Goal: Task Accomplishment & Management: Manage account settings

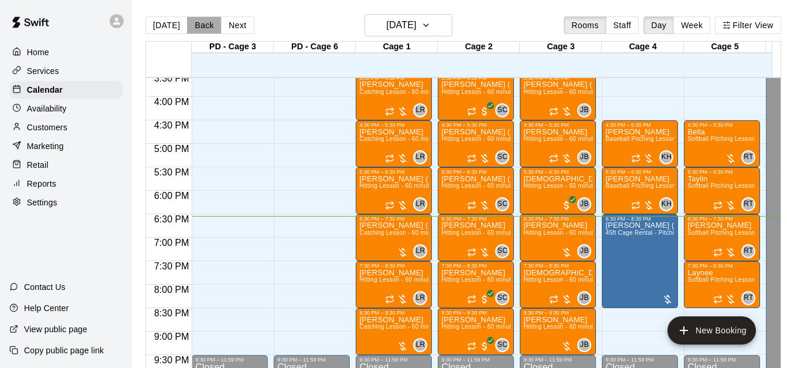
click at [198, 26] on button "Back" at bounding box center [204, 25] width 35 height 18
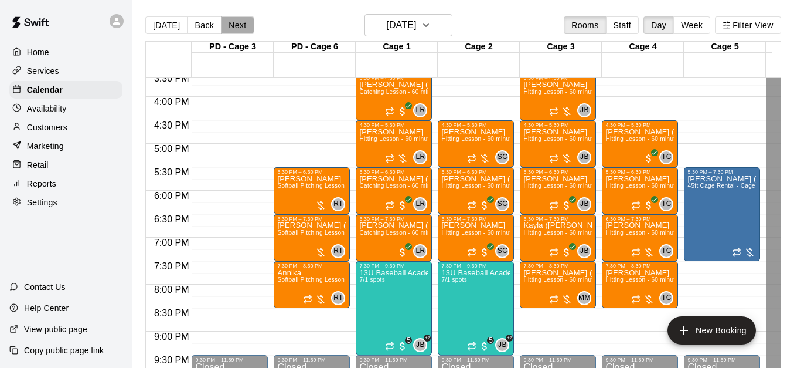
click at [237, 30] on button "Next" at bounding box center [237, 25] width 33 height 18
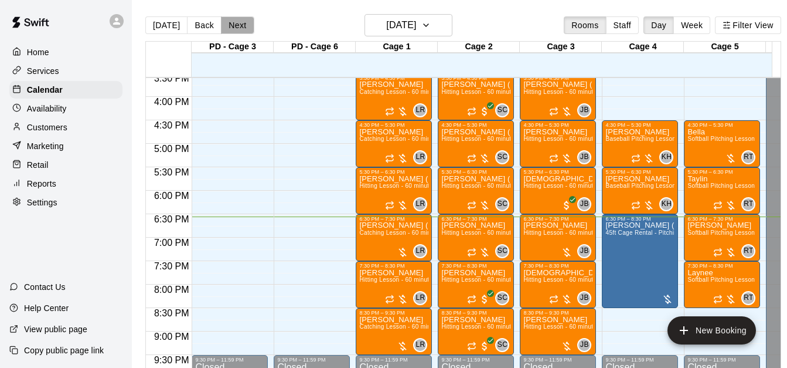
click at [237, 30] on button "Next" at bounding box center [237, 25] width 33 height 18
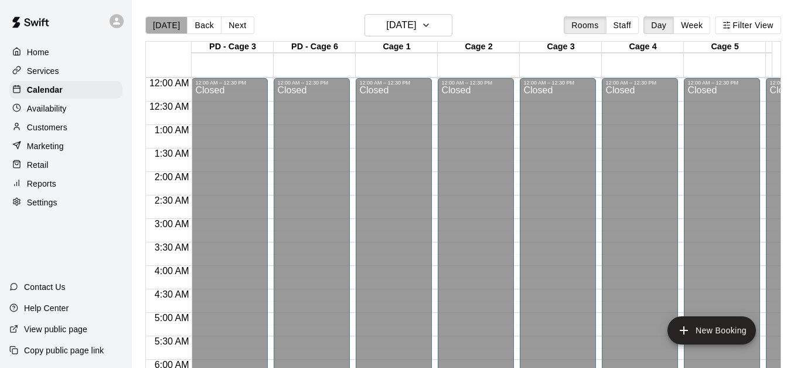
click at [172, 21] on button "[DATE]" at bounding box center [166, 25] width 42 height 18
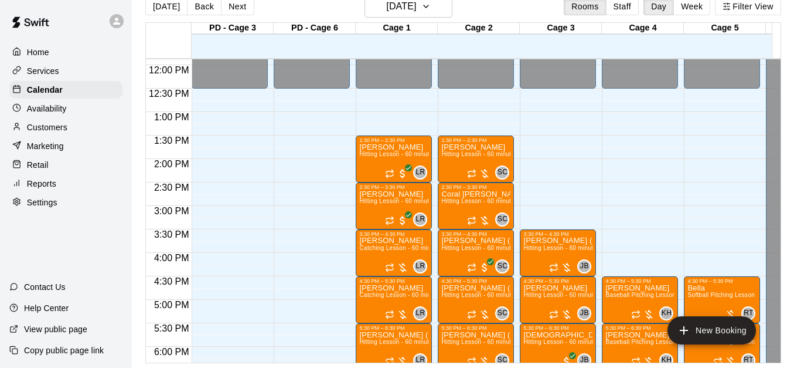
scroll to position [573, 0]
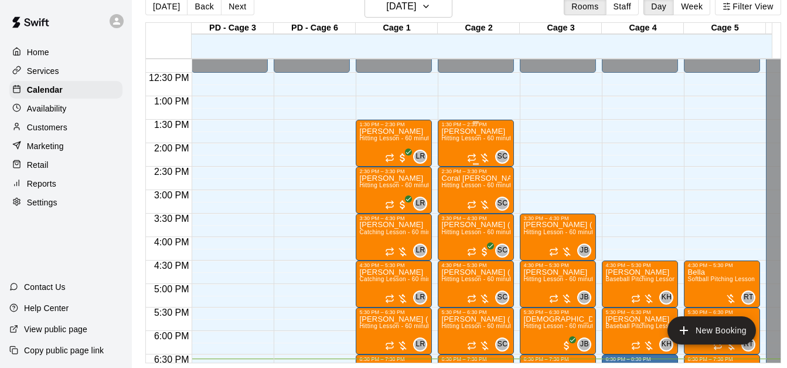
click at [462, 135] on span "Hitting Lesson - 60 minutes" at bounding box center [479, 138] width 76 height 6
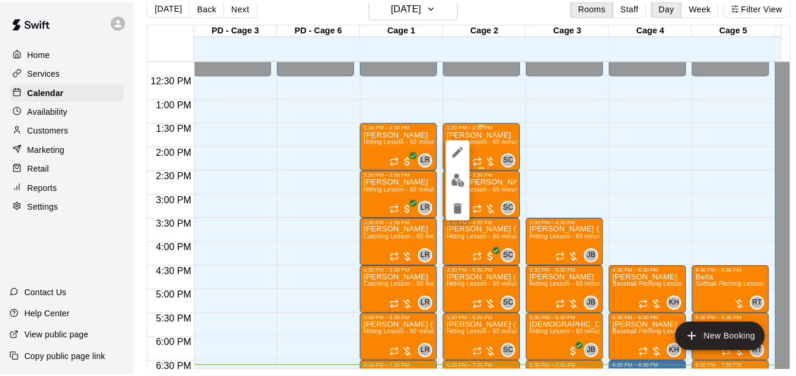
scroll to position [19, 0]
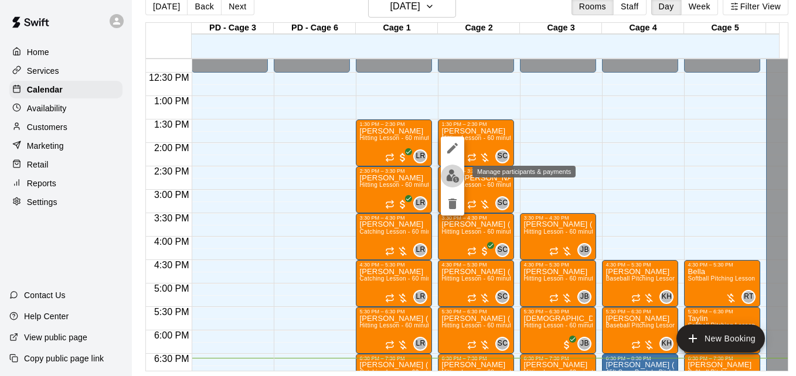
click at [451, 181] on img "edit" at bounding box center [452, 175] width 13 height 13
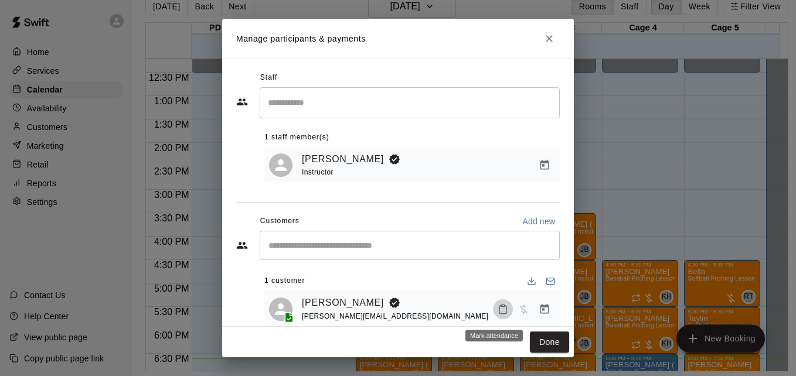
click at [498, 315] on icon "Mark attendance" at bounding box center [503, 309] width 11 height 11
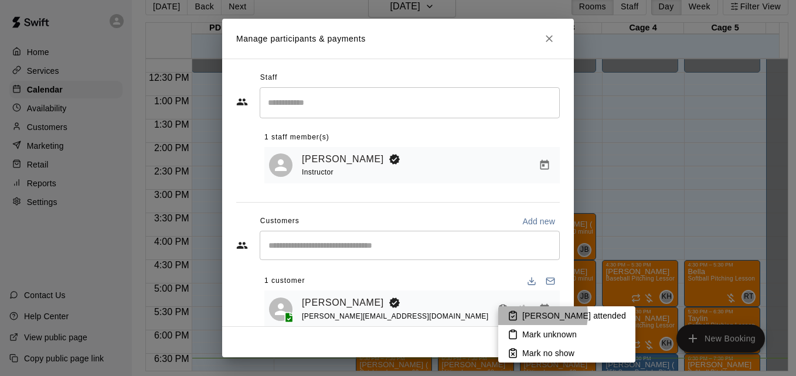
click at [531, 315] on p "[PERSON_NAME] attended" at bounding box center [574, 316] width 104 height 12
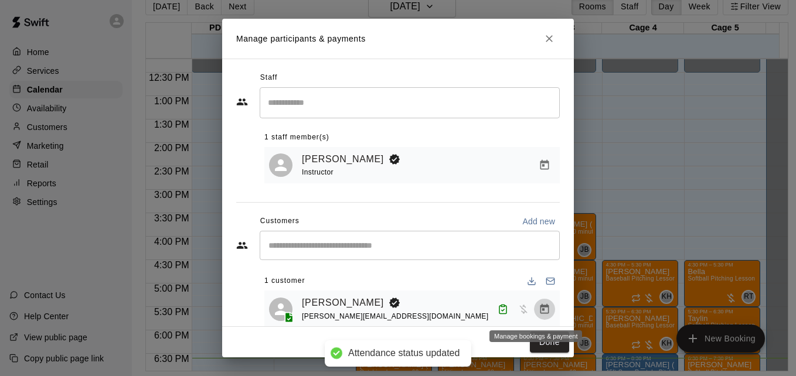
click at [539, 311] on icon "Manage bookings & payment" at bounding box center [545, 310] width 12 height 12
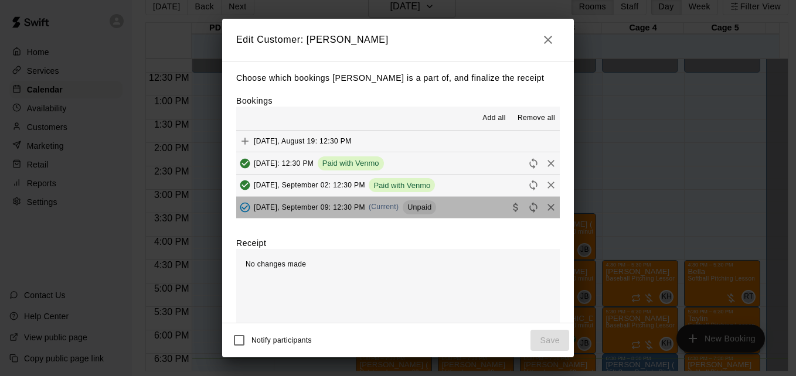
click at [465, 203] on button "[DATE], September 09: 12:30 PM (Current) Unpaid" at bounding box center [398, 208] width 324 height 22
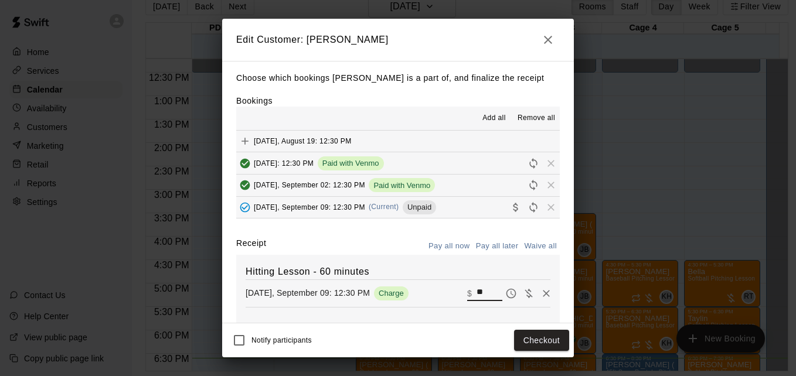
click at [477, 293] on input "**" at bounding box center [490, 293] width 26 height 15
type input "*"
type input "***"
click at [531, 338] on button "Checkout" at bounding box center [541, 341] width 55 height 22
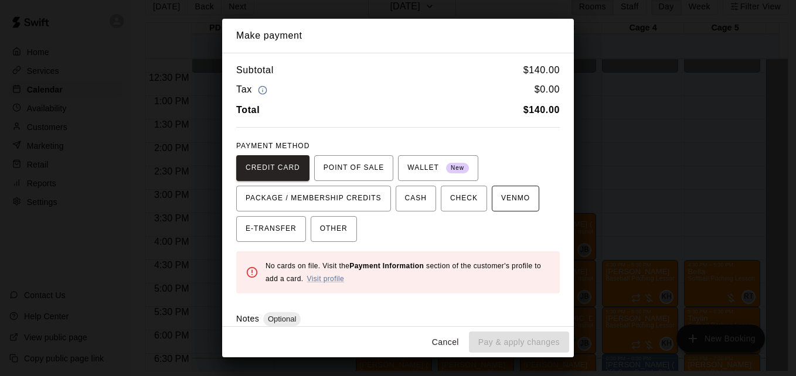
click at [505, 209] on button "VENMO" at bounding box center [515, 199] width 47 height 26
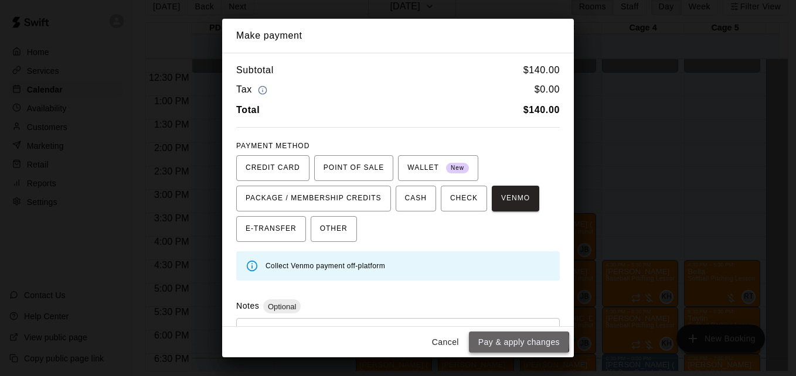
click at [511, 341] on button "Pay & apply changes" at bounding box center [519, 343] width 100 height 22
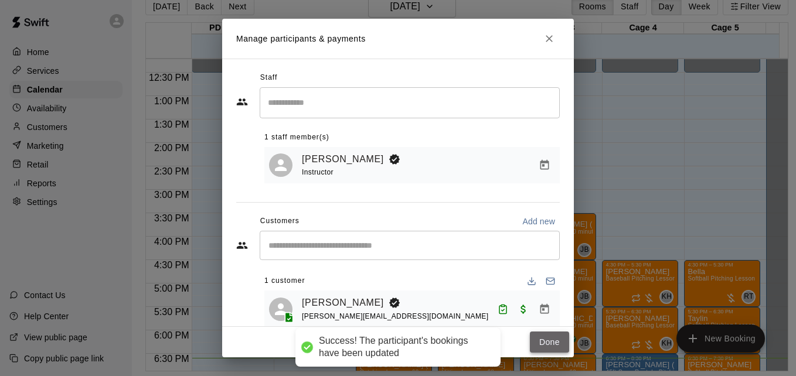
click at [547, 338] on button "Done" at bounding box center [549, 343] width 39 height 22
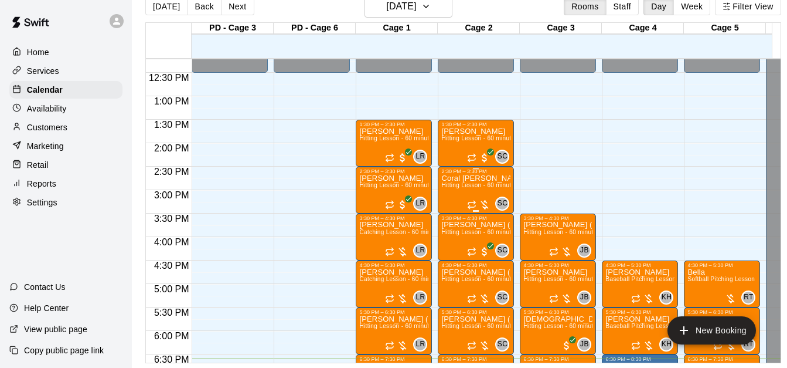
click at [465, 184] on span "Hitting Lesson - 60 minutes" at bounding box center [479, 185] width 76 height 6
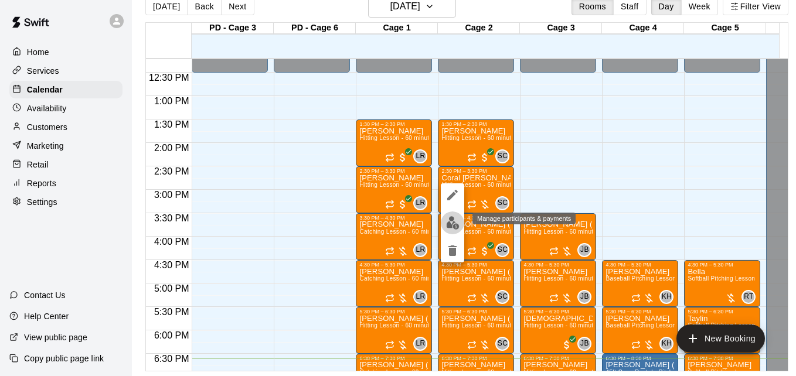
click at [454, 219] on img "edit" at bounding box center [452, 222] width 13 height 13
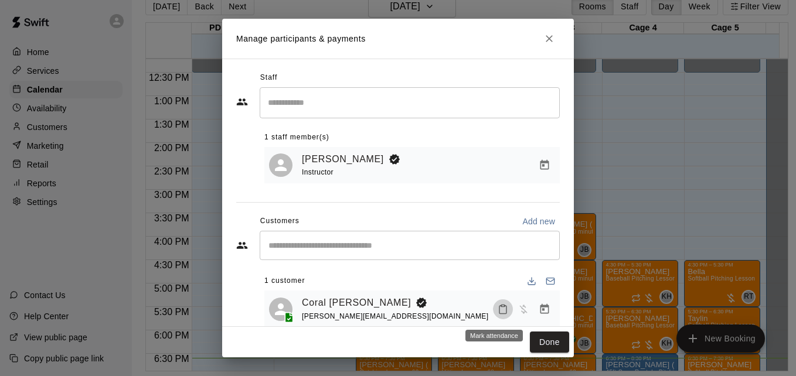
click at [498, 314] on icon "Mark attendance" at bounding box center [503, 309] width 11 height 11
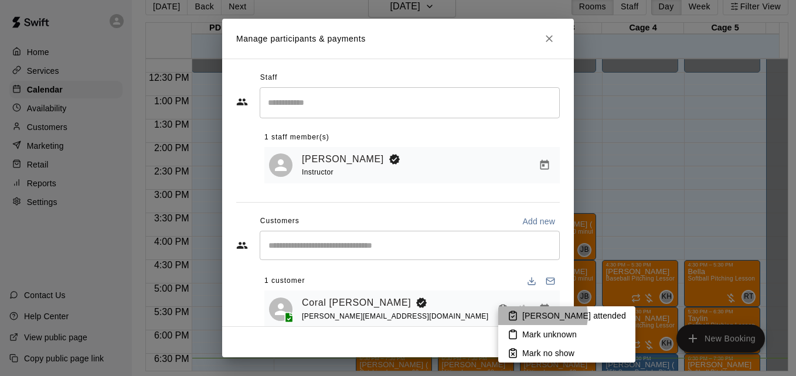
click at [542, 316] on p "[PERSON_NAME] attended" at bounding box center [574, 316] width 104 height 12
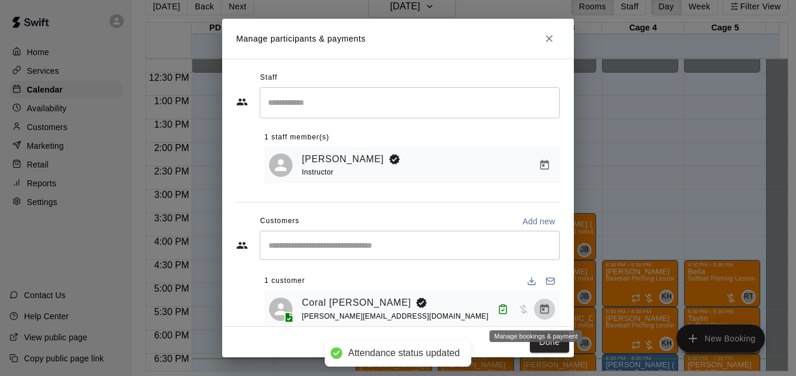
click at [539, 310] on icon "Manage bookings & payment" at bounding box center [545, 310] width 12 height 12
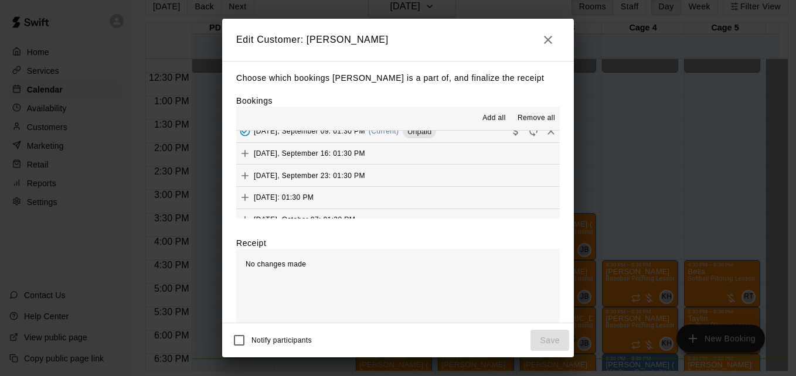
scroll to position [207, 0]
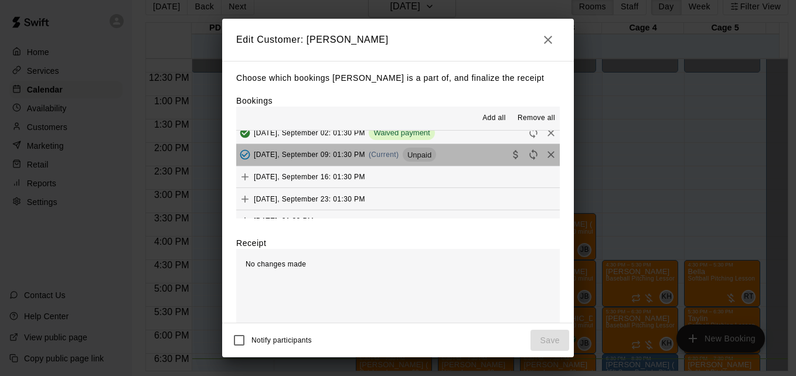
click at [478, 154] on button "[DATE], September 09: 01:30 PM (Current) Unpaid" at bounding box center [398, 155] width 324 height 22
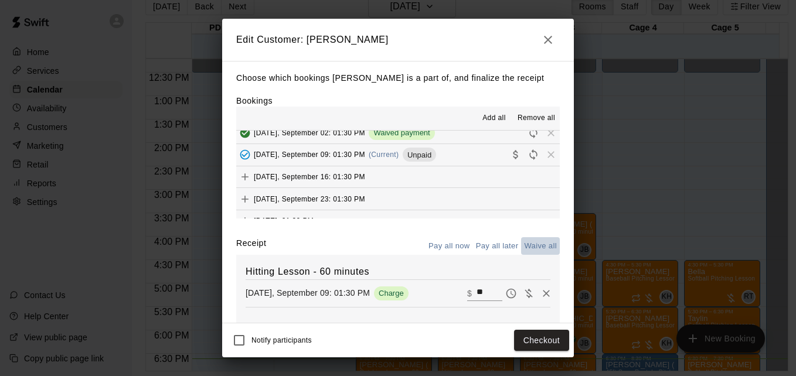
click at [532, 241] on button "Waive all" at bounding box center [540, 246] width 39 height 18
type input "*"
click at [553, 341] on button "Save" at bounding box center [550, 341] width 39 height 22
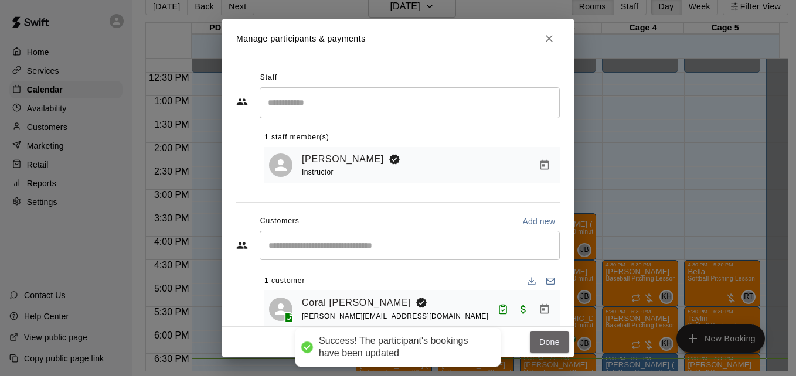
click at [553, 341] on button "Done" at bounding box center [549, 343] width 39 height 22
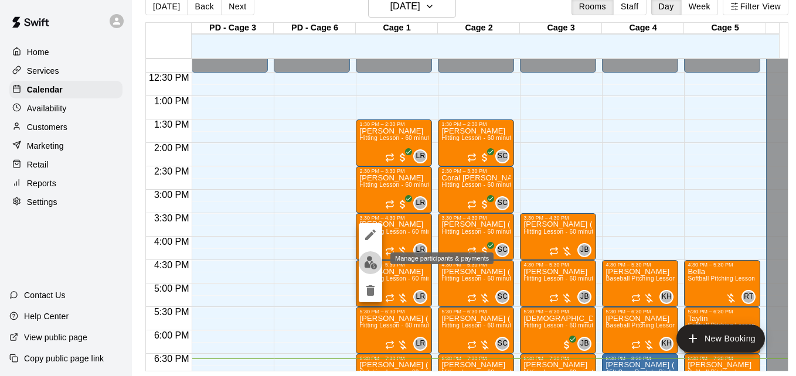
click at [372, 260] on img "edit" at bounding box center [370, 262] width 13 height 13
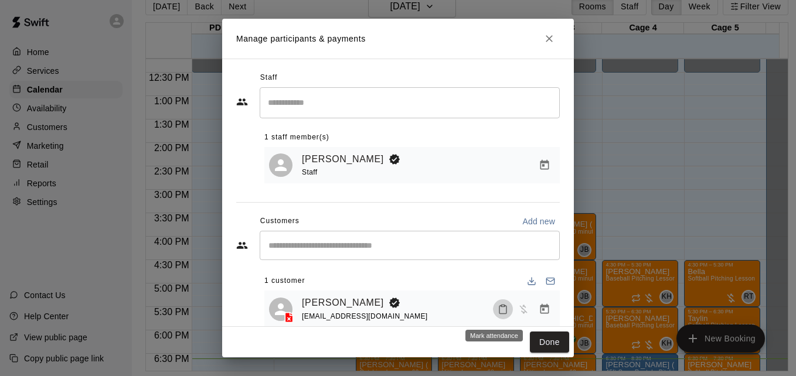
click at [498, 312] on icon "Mark attendance" at bounding box center [503, 309] width 11 height 11
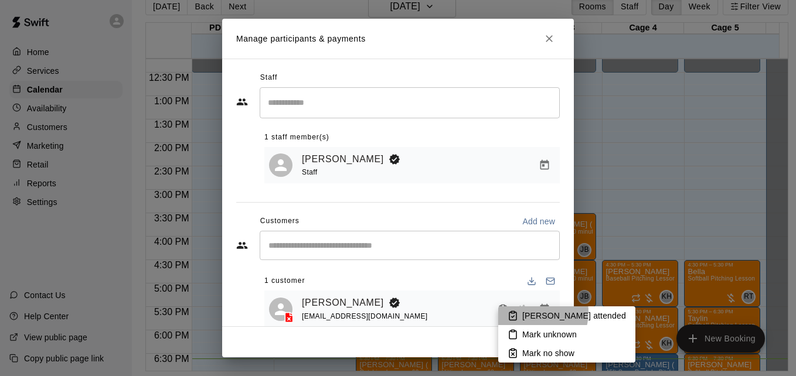
click at [532, 312] on p "[PERSON_NAME] attended" at bounding box center [574, 316] width 104 height 12
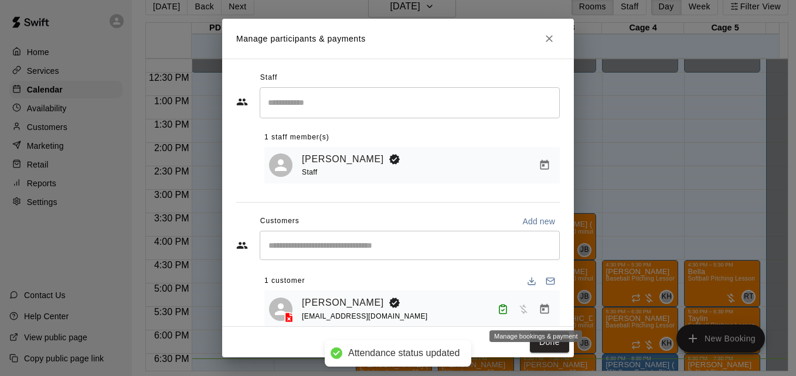
click at [540, 313] on icon "Manage bookings & payment" at bounding box center [544, 309] width 9 height 10
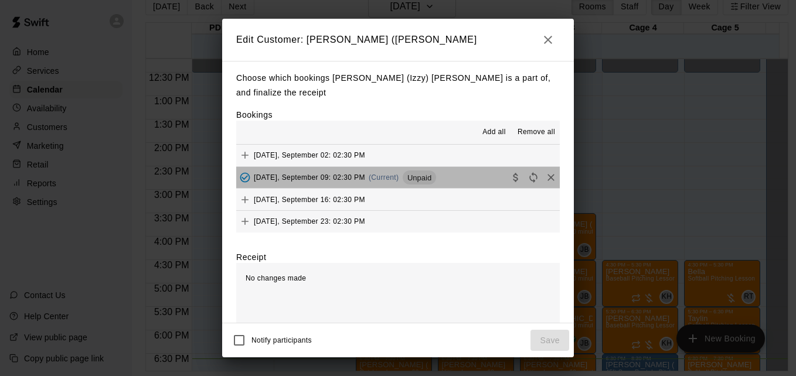
click at [453, 182] on button "[DATE], September 09: 02:30 PM (Current) Unpaid" at bounding box center [398, 178] width 324 height 22
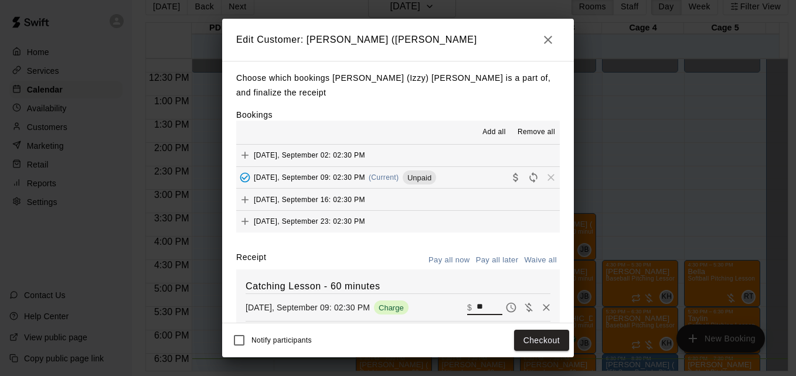
click at [477, 312] on input "**" at bounding box center [490, 307] width 26 height 15
type input "*"
type input "**"
click at [528, 336] on button "Checkout" at bounding box center [541, 341] width 55 height 22
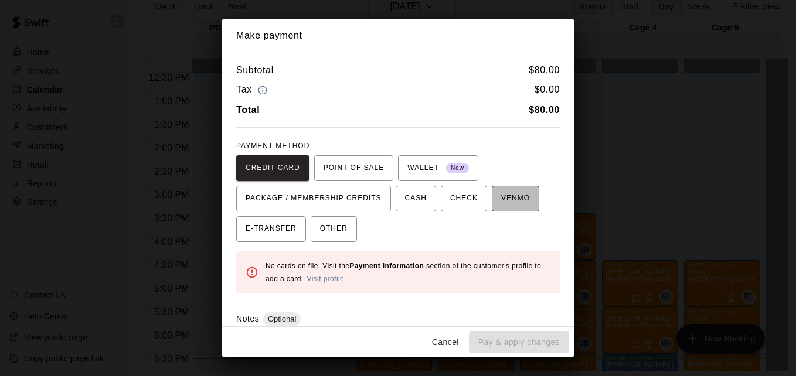
click at [501, 200] on span "VENMO" at bounding box center [515, 198] width 29 height 19
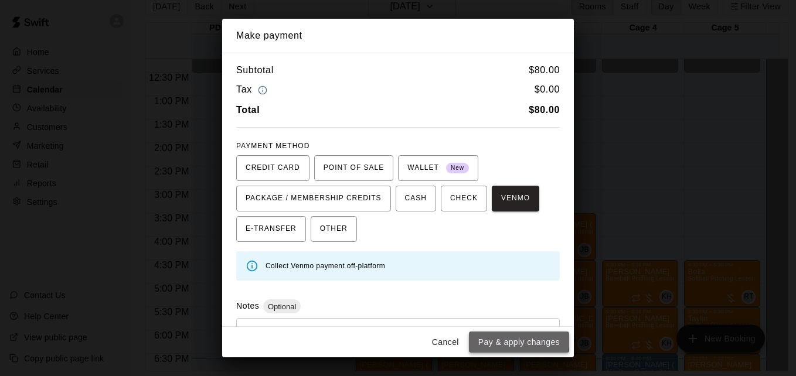
click at [506, 338] on button "Pay & apply changes" at bounding box center [519, 343] width 100 height 22
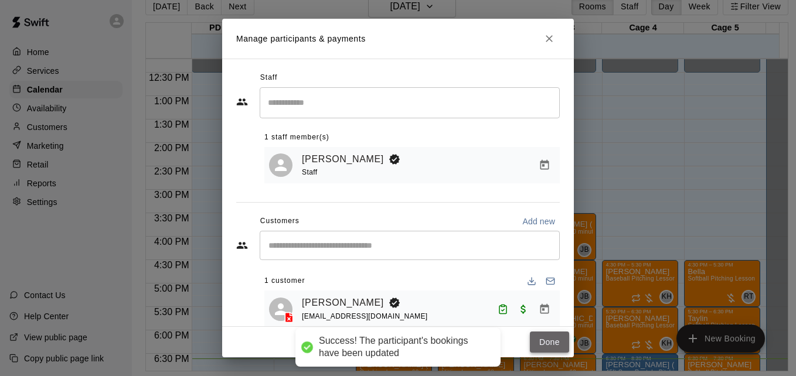
click at [548, 343] on button "Done" at bounding box center [549, 343] width 39 height 22
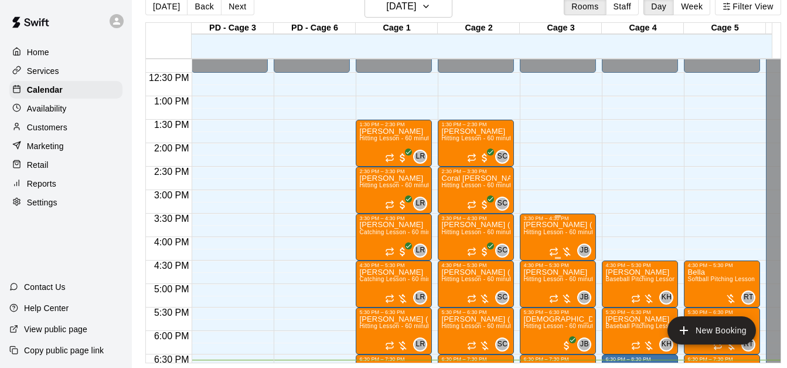
click at [548, 233] on span "Hitting Lesson - 60 minutes" at bounding box center [561, 232] width 76 height 6
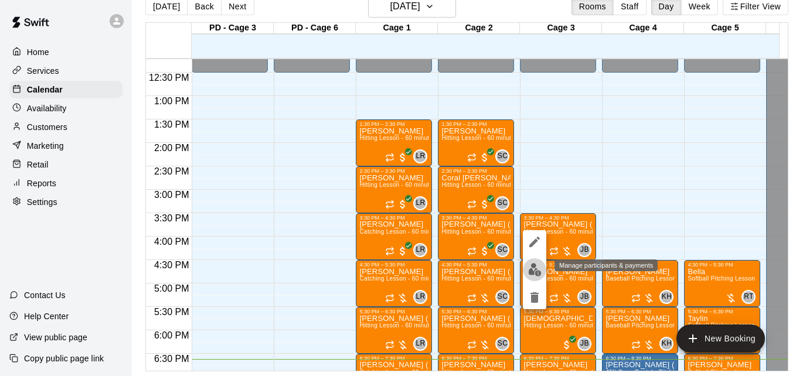
click at [535, 270] on img "edit" at bounding box center [534, 269] width 13 height 13
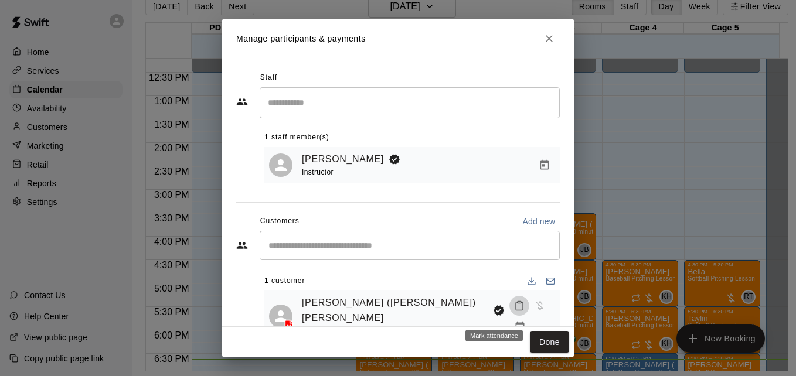
click at [514, 311] on icon "Mark attendance" at bounding box center [519, 306] width 11 height 11
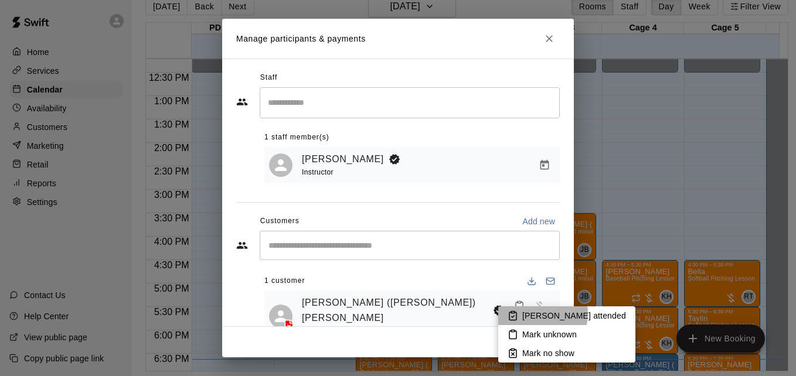
click at [534, 314] on p "[PERSON_NAME] attended" at bounding box center [574, 316] width 104 height 12
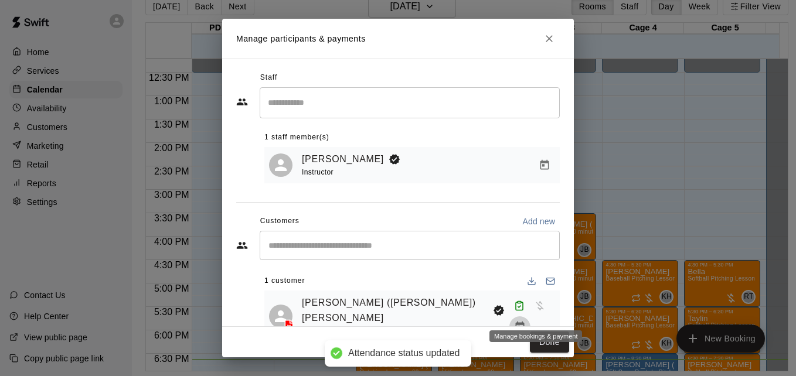
click at [526, 321] on icon "Manage bookings & payment" at bounding box center [520, 327] width 12 height 12
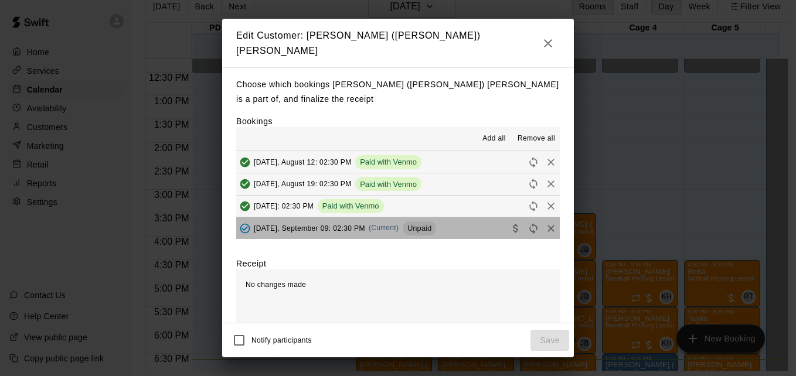
click at [466, 223] on button "[DATE], September 09: 02:30 PM (Current) Unpaid" at bounding box center [398, 228] width 324 height 22
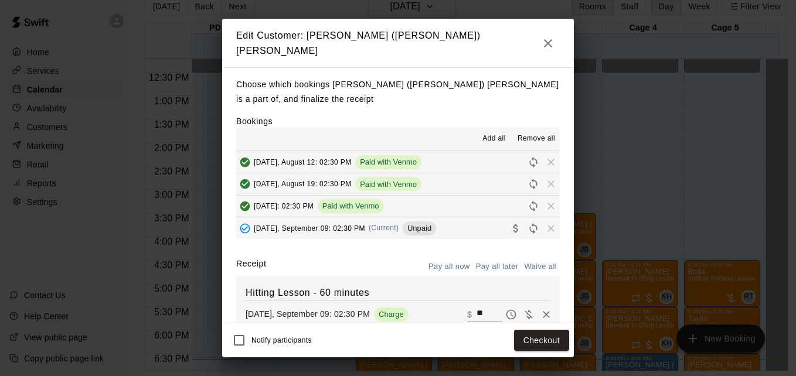
click at [477, 313] on input "**" at bounding box center [490, 314] width 26 height 15
type input "*"
type input "**"
click at [525, 338] on button "Checkout" at bounding box center [541, 341] width 55 height 22
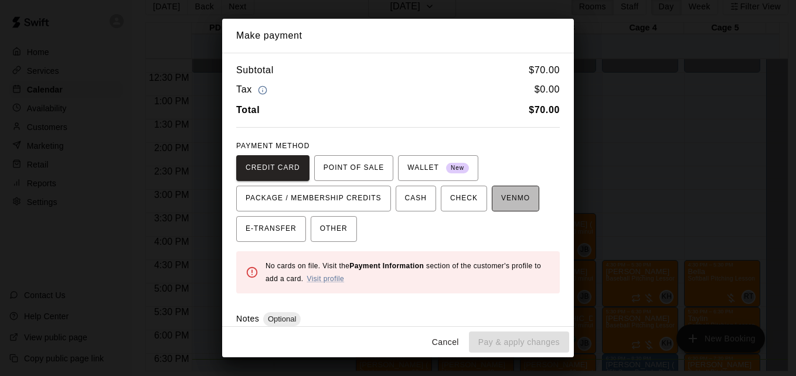
click at [501, 198] on span "VENMO" at bounding box center [515, 198] width 29 height 19
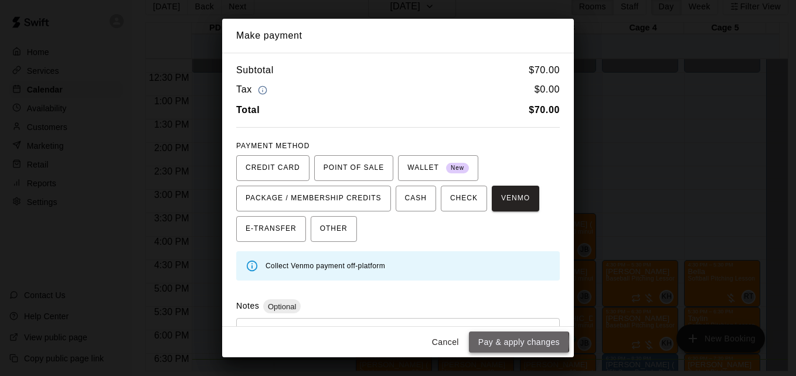
click at [519, 342] on button "Pay & apply changes" at bounding box center [519, 343] width 100 height 22
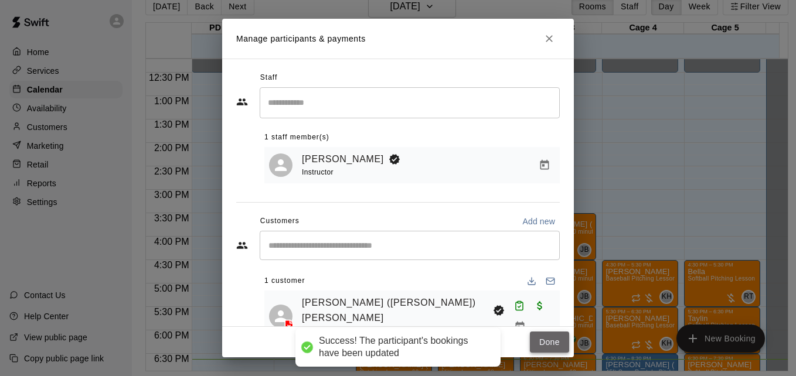
click at [538, 343] on button "Done" at bounding box center [549, 343] width 39 height 22
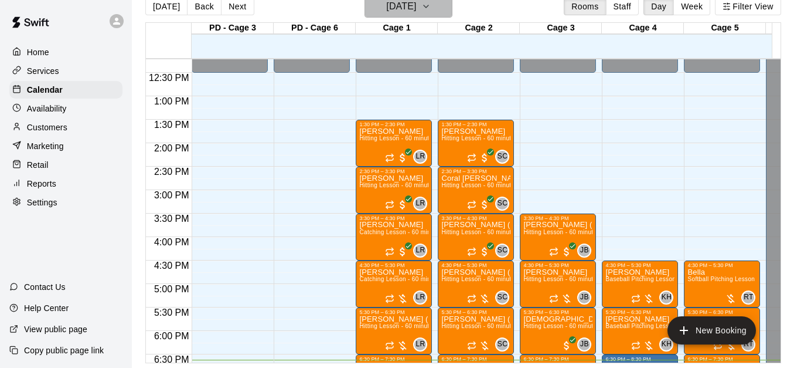
click at [441, 5] on button "[DATE]" at bounding box center [409, 6] width 88 height 22
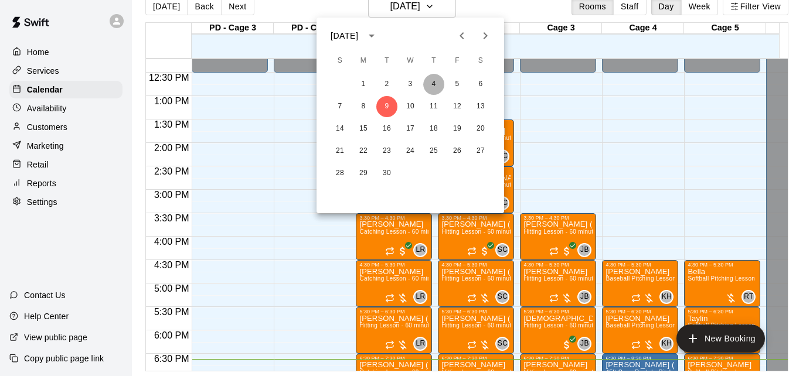
click at [434, 84] on button "4" at bounding box center [433, 84] width 21 height 21
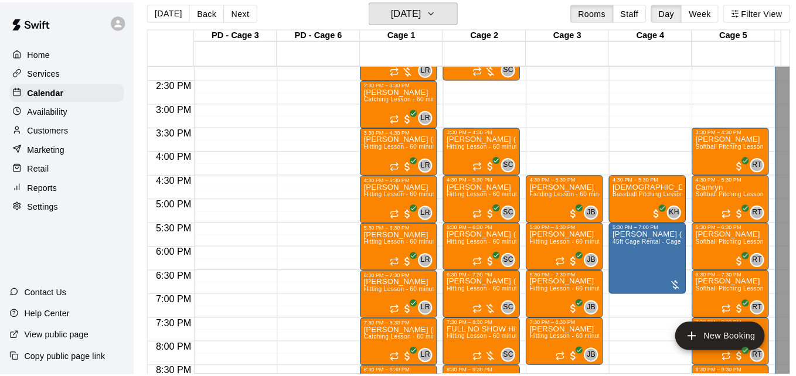
scroll to position [674, 0]
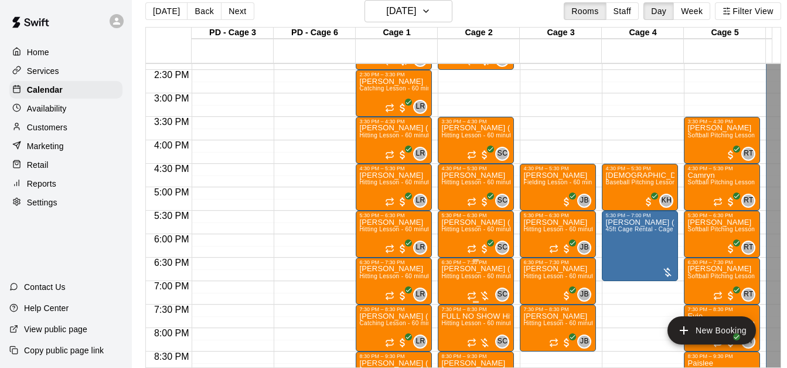
click at [467, 279] on span "Hitting Lesson - 60 minutes" at bounding box center [479, 276] width 76 height 6
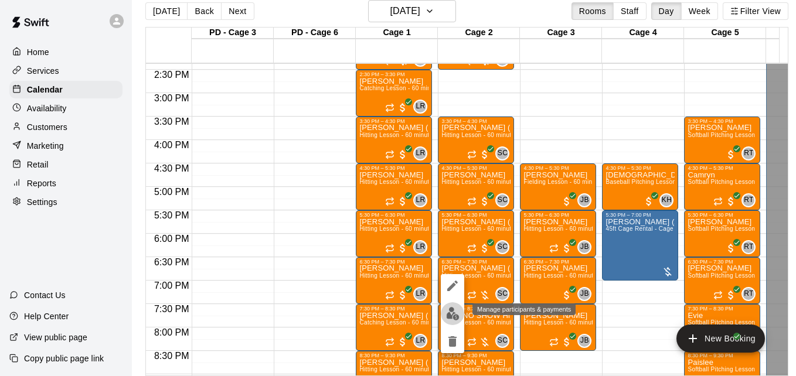
click at [454, 313] on img "edit" at bounding box center [452, 313] width 13 height 13
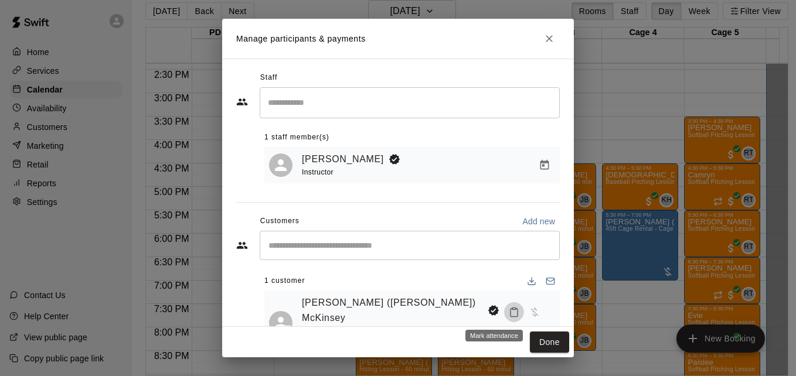
click at [509, 311] on icon "Mark attendance" at bounding box center [514, 312] width 11 height 11
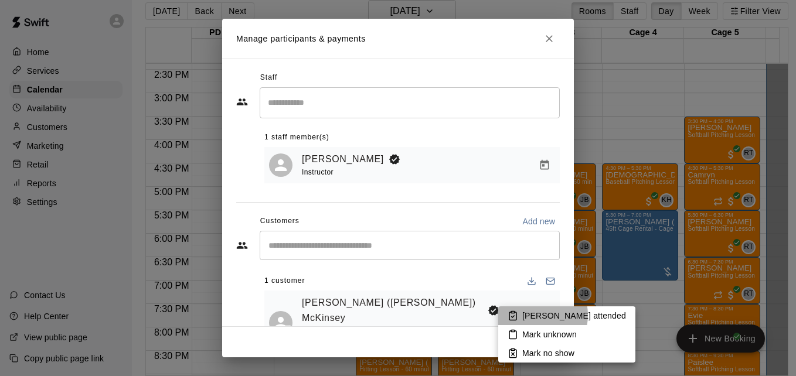
click at [533, 315] on p "[PERSON_NAME] attended" at bounding box center [574, 316] width 104 height 12
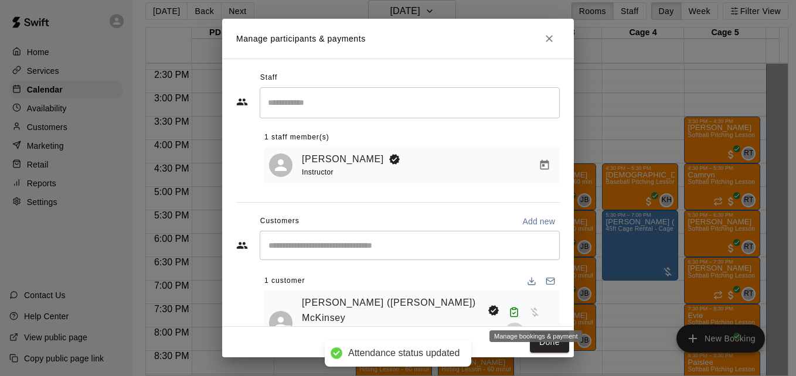
click at [519, 328] on icon "Manage bookings & payment" at bounding box center [514, 333] width 9 height 10
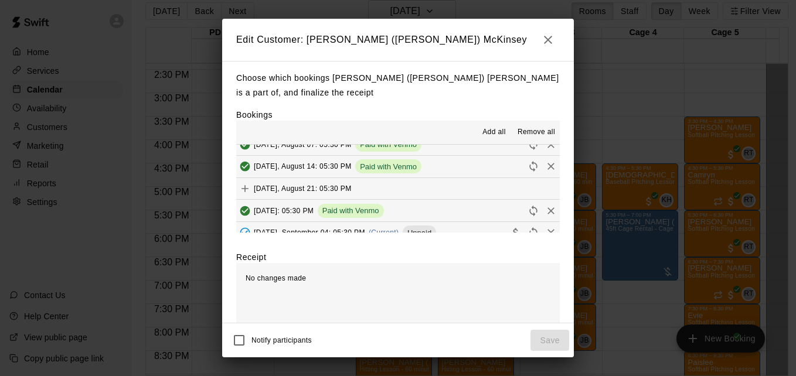
scroll to position [211, 0]
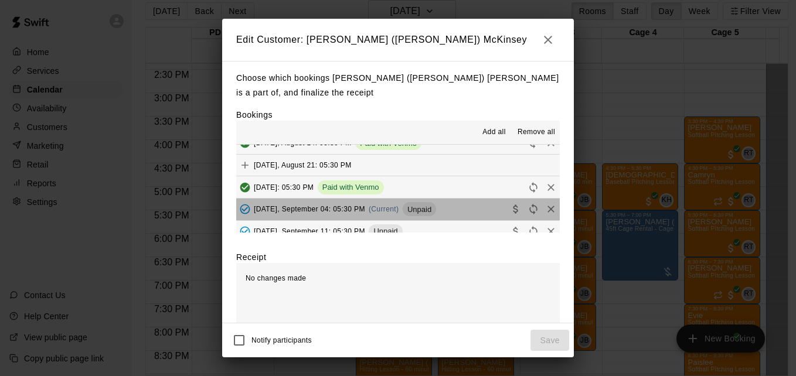
click at [464, 210] on button "[DATE], September 04: 05:30 PM (Current) Unpaid" at bounding box center [398, 210] width 324 height 22
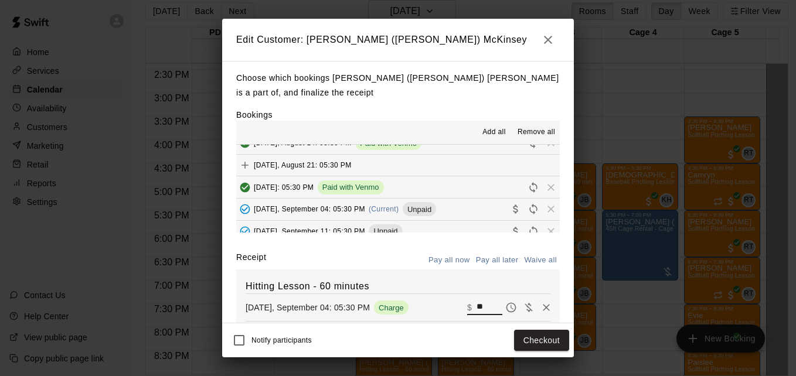
click at [477, 314] on input "**" at bounding box center [490, 307] width 26 height 15
type input "**"
click at [530, 336] on button "Checkout" at bounding box center [541, 341] width 55 height 22
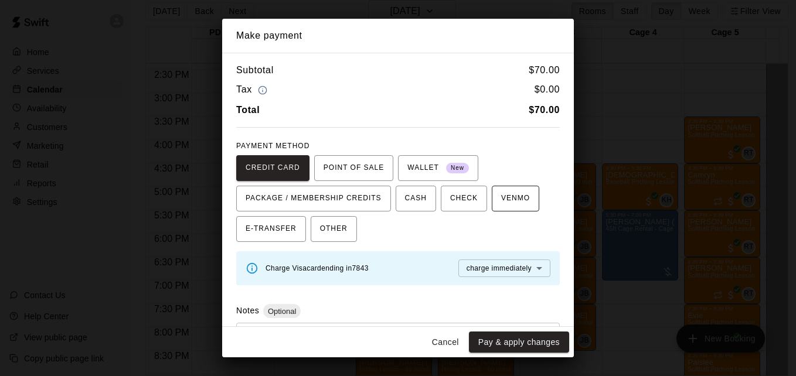
click at [505, 205] on span "VENMO" at bounding box center [515, 198] width 29 height 19
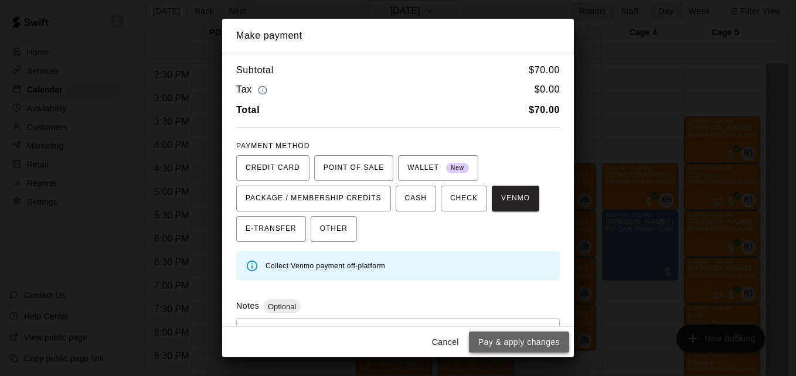
click at [525, 340] on button "Pay & apply changes" at bounding box center [519, 343] width 100 height 22
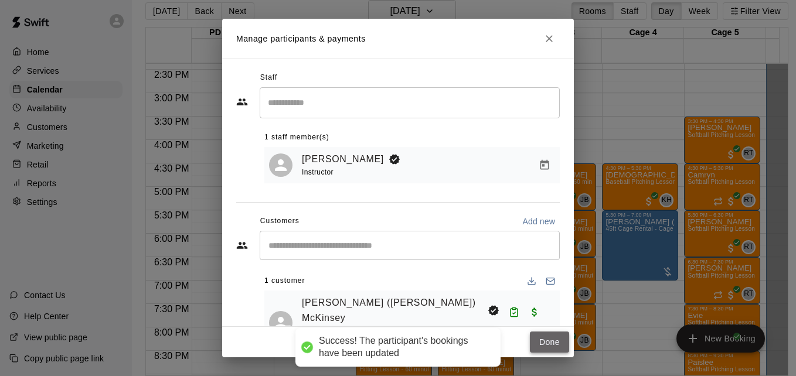
click at [552, 343] on button "Done" at bounding box center [549, 343] width 39 height 22
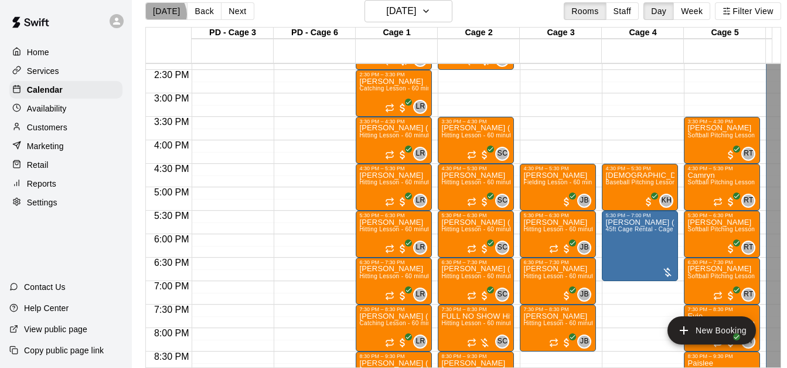
click at [162, 13] on button "[DATE]" at bounding box center [166, 11] width 42 height 18
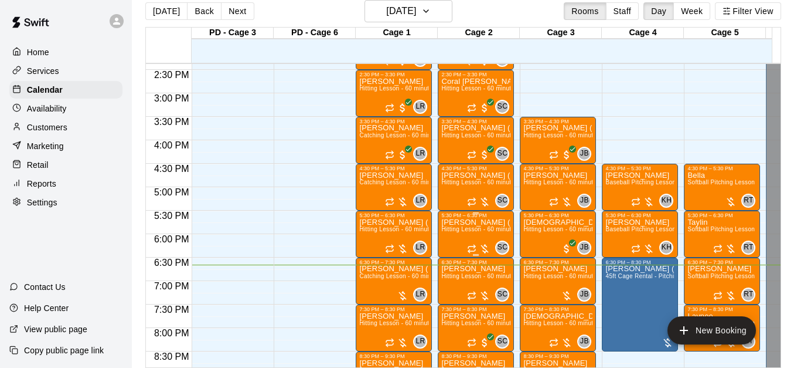
click at [468, 229] on span "Hitting Lesson - 60 minutes" at bounding box center [479, 229] width 76 height 6
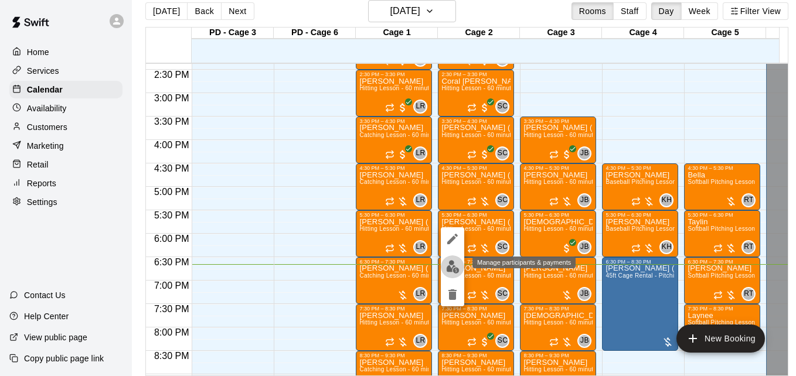
click at [453, 267] on img "edit" at bounding box center [452, 266] width 13 height 13
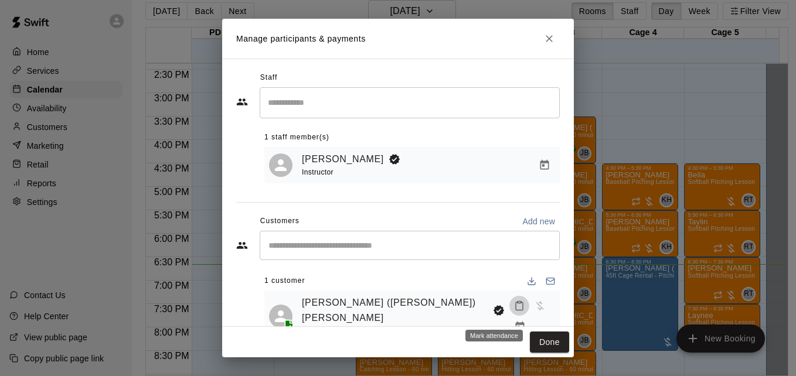
click at [514, 311] on icon "Mark attendance" at bounding box center [519, 306] width 11 height 11
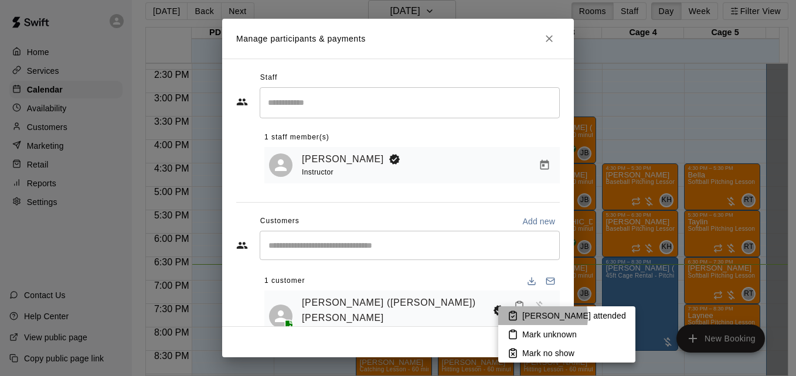
click at [530, 317] on p "[PERSON_NAME] attended" at bounding box center [574, 316] width 104 height 12
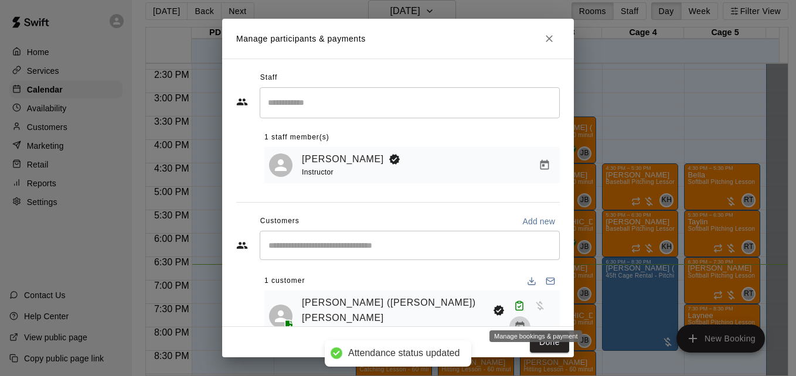
click at [526, 321] on icon "Manage bookings & payment" at bounding box center [520, 327] width 12 height 12
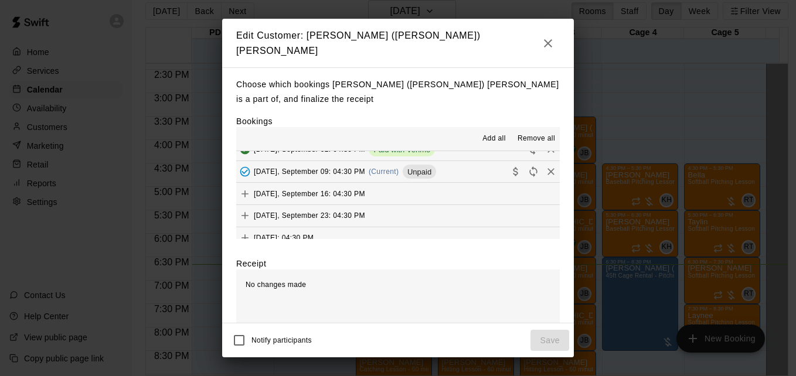
scroll to position [352, 0]
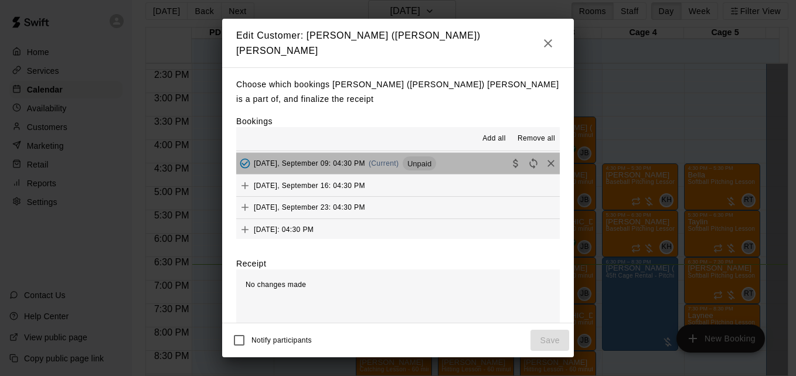
click at [465, 159] on button "[DATE], September 09: 04:30 PM (Current) Unpaid" at bounding box center [398, 164] width 324 height 22
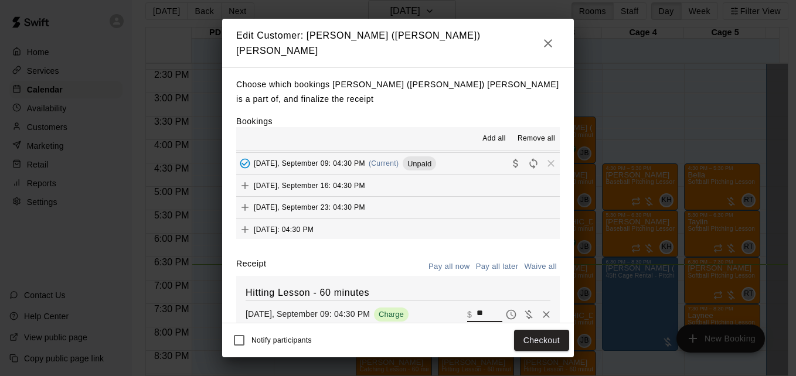
click at [477, 311] on input "**" at bounding box center [490, 314] width 26 height 15
type input "**"
click at [533, 338] on button "Checkout" at bounding box center [541, 341] width 55 height 22
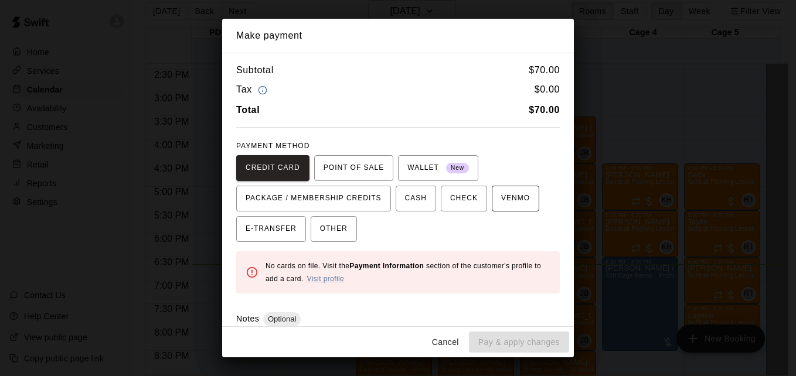
click at [505, 200] on span "VENMO" at bounding box center [515, 198] width 29 height 19
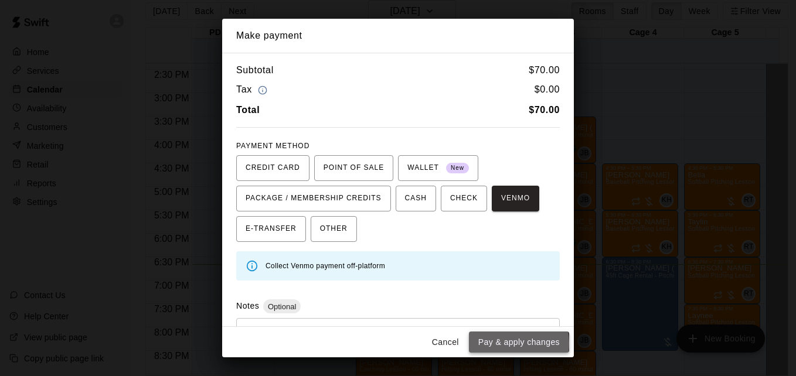
click at [510, 344] on button "Pay & apply changes" at bounding box center [519, 343] width 100 height 22
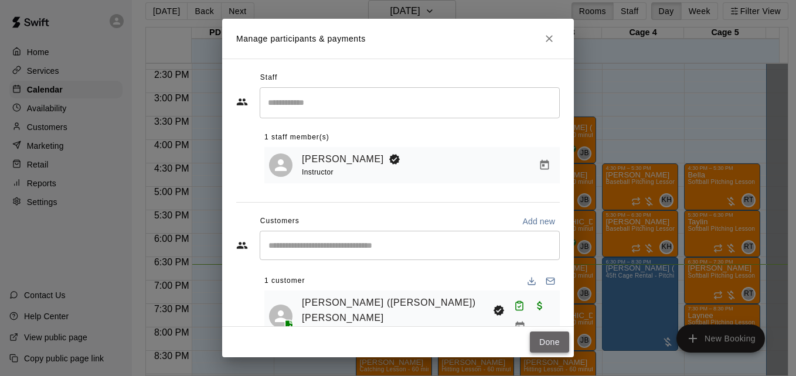
click at [549, 336] on button "Done" at bounding box center [549, 343] width 39 height 22
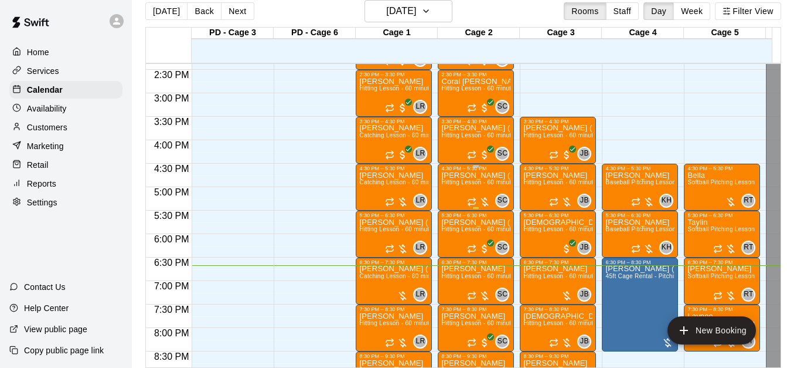
click at [458, 175] on p "[PERSON_NAME] ([PERSON_NAME]) [PERSON_NAME]" at bounding box center [475, 175] width 69 height 0
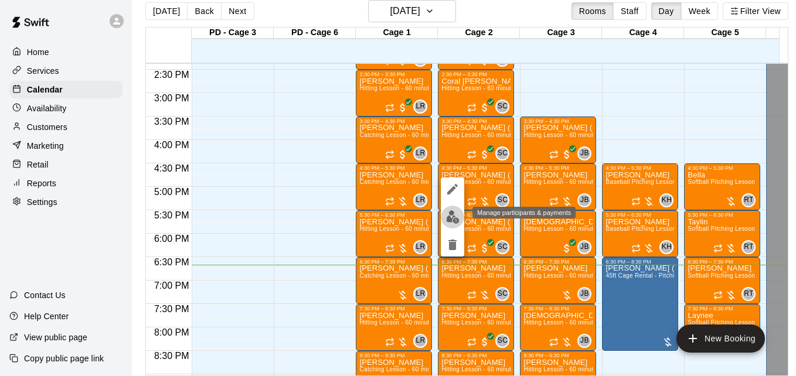
click at [453, 222] on img "edit" at bounding box center [452, 216] width 13 height 13
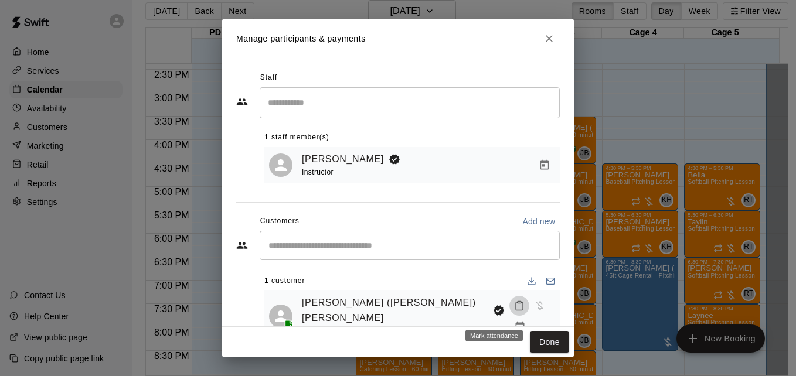
click at [514, 311] on icon "Mark attendance" at bounding box center [519, 306] width 11 height 11
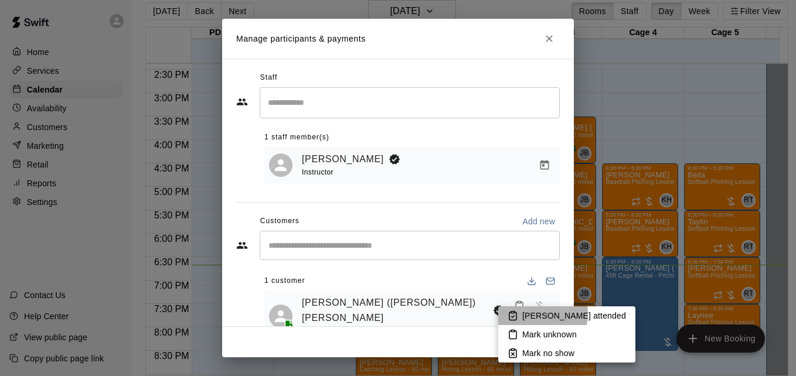
click at [537, 314] on p "[PERSON_NAME] attended" at bounding box center [574, 316] width 104 height 12
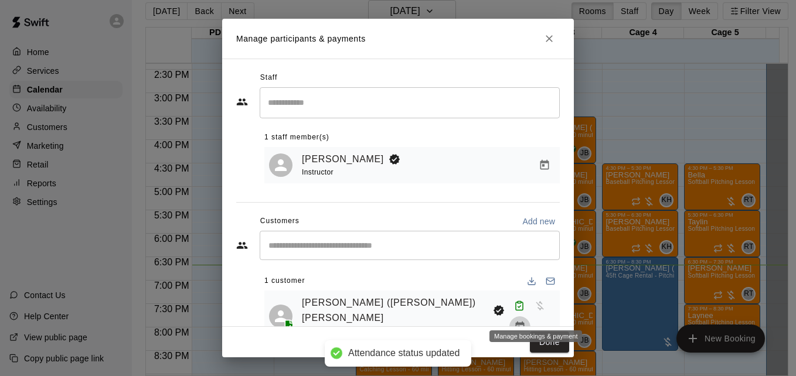
click at [526, 321] on icon "Manage bookings & payment" at bounding box center [520, 327] width 12 height 12
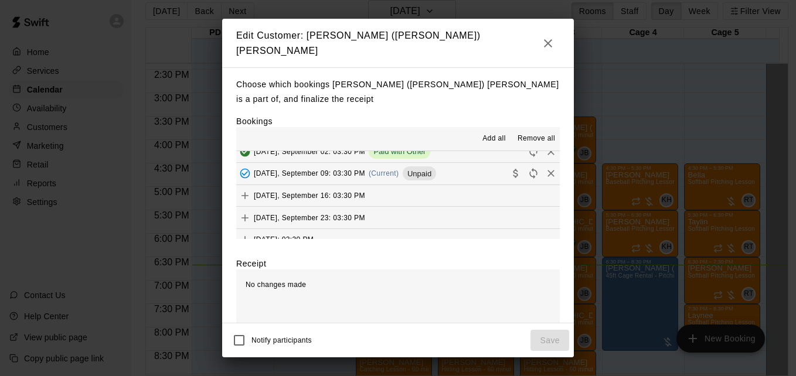
scroll to position [399, 0]
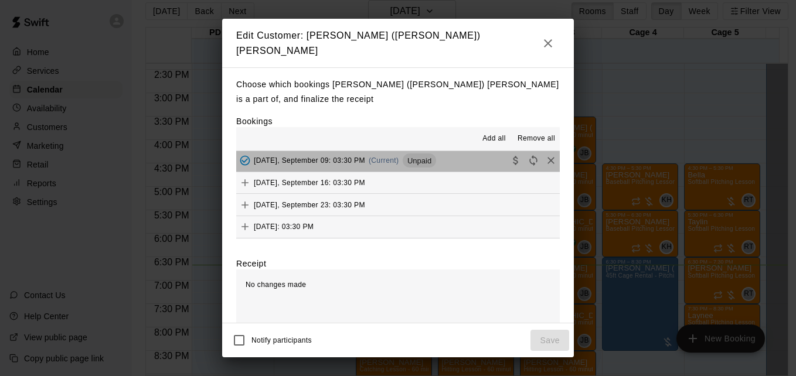
click at [458, 157] on button "[DATE], September 09: 03:30 PM (Current) Unpaid" at bounding box center [398, 161] width 324 height 22
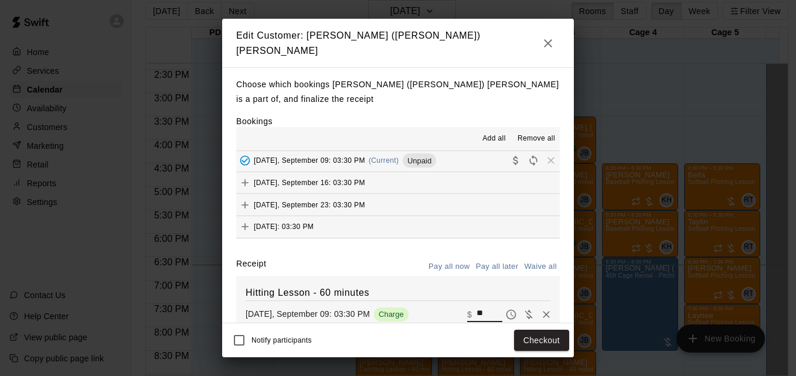
click at [477, 314] on input "**" at bounding box center [490, 314] width 26 height 15
type input "*"
type input "**"
click at [525, 338] on button "Checkout" at bounding box center [541, 341] width 55 height 22
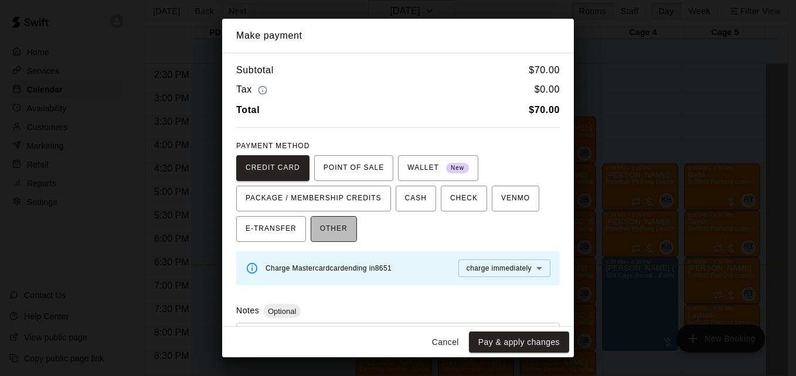
click at [332, 222] on span "OTHER" at bounding box center [334, 229] width 28 height 19
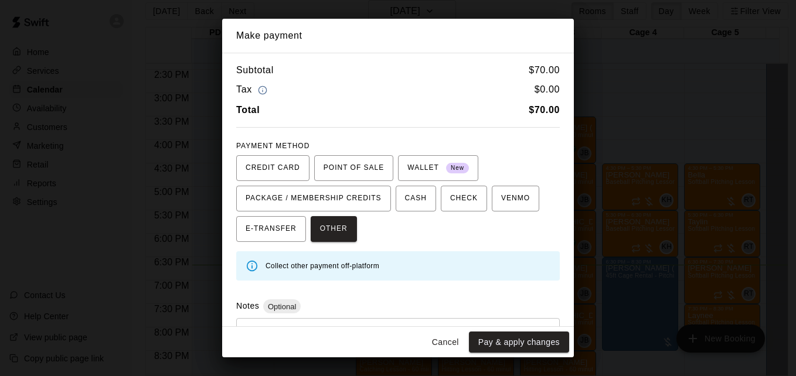
click at [329, 324] on div "* ​" at bounding box center [398, 345] width 324 height 55
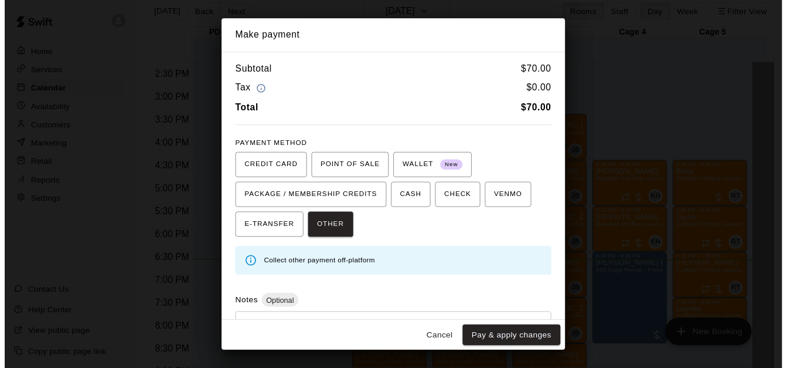
scroll to position [56, 0]
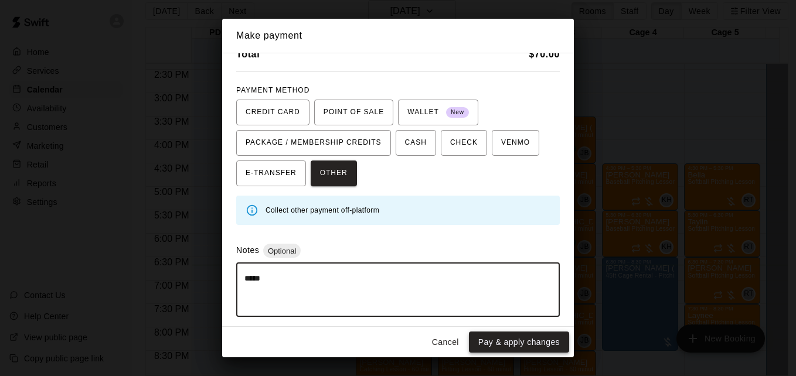
type textarea "*****"
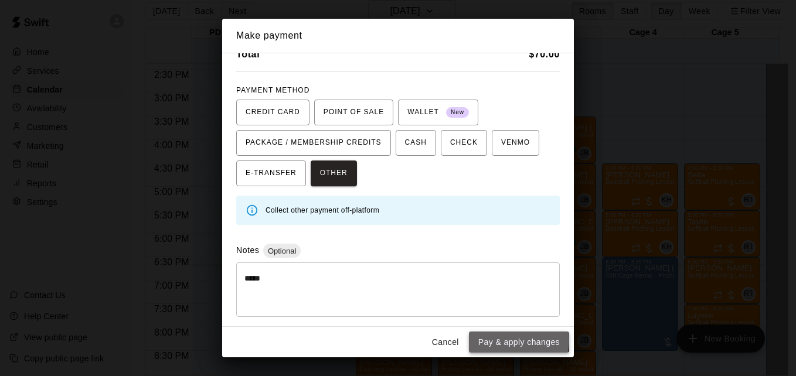
click at [508, 340] on button "Pay & apply changes" at bounding box center [519, 343] width 100 height 22
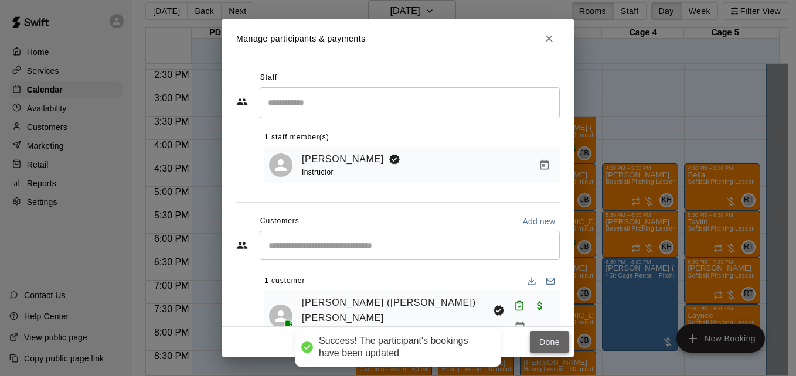
click at [540, 342] on button "Done" at bounding box center [549, 343] width 39 height 22
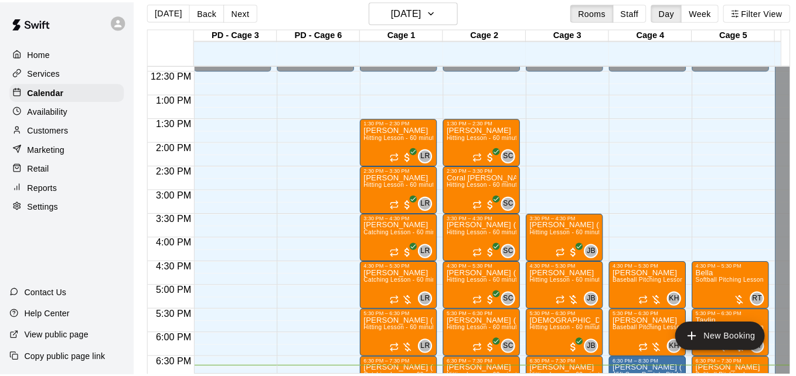
scroll to position [580, 0]
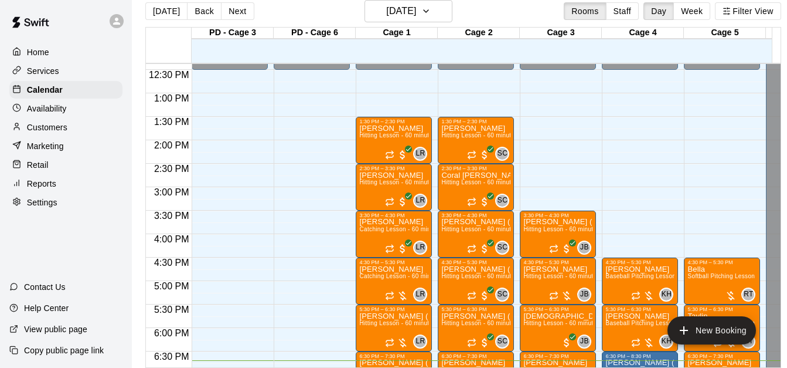
click at [237, 23] on div "[DATE] Back [DATE][DATE] Rooms Staff Day Week Filter View" at bounding box center [463, 13] width 636 height 27
click at [236, 13] on button "Next" at bounding box center [237, 11] width 33 height 18
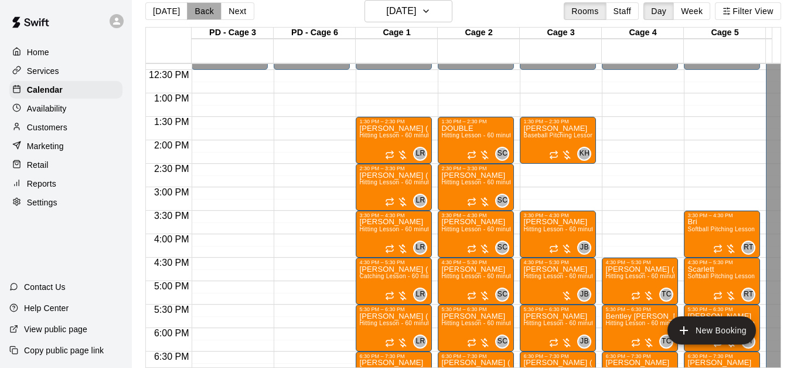
click at [199, 15] on button "Back" at bounding box center [204, 11] width 35 height 18
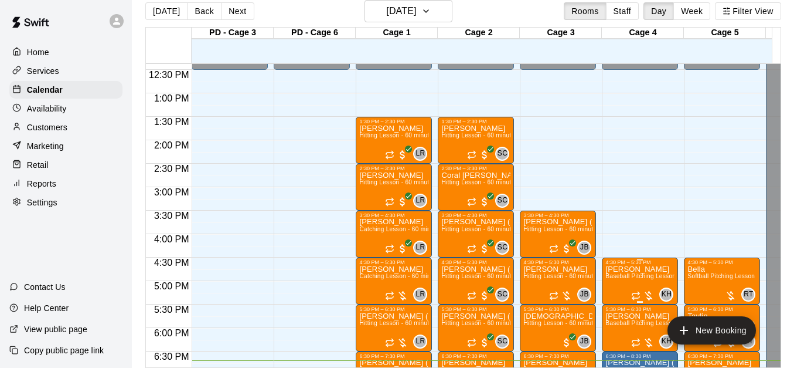
click at [637, 276] on span "Baseball Pitching Lesson - 60 minutes" at bounding box center [659, 276] width 107 height 6
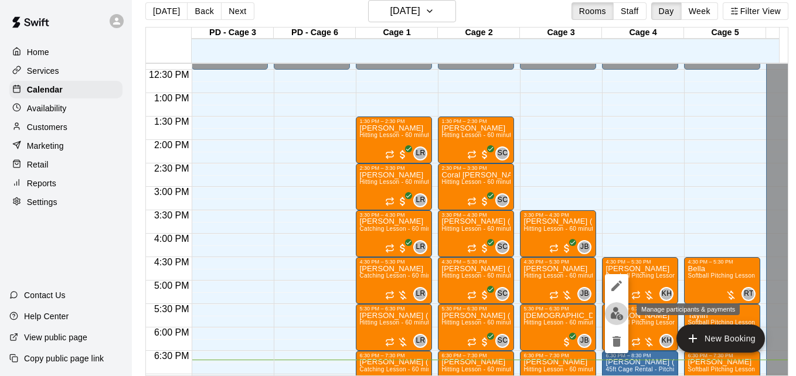
click at [617, 314] on img "edit" at bounding box center [616, 313] width 13 height 13
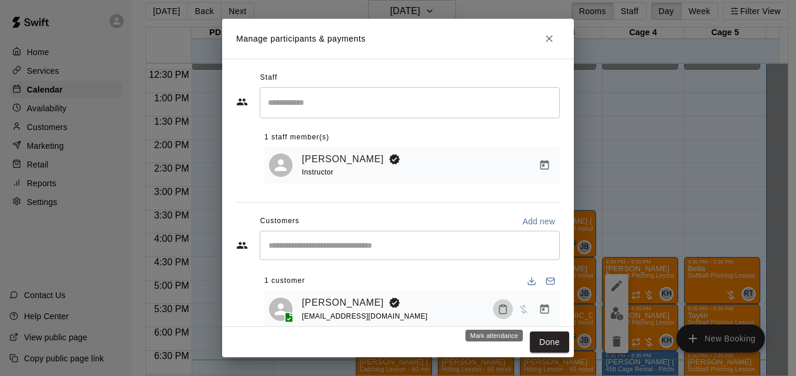
click at [498, 312] on icon "Mark attendance" at bounding box center [503, 309] width 11 height 11
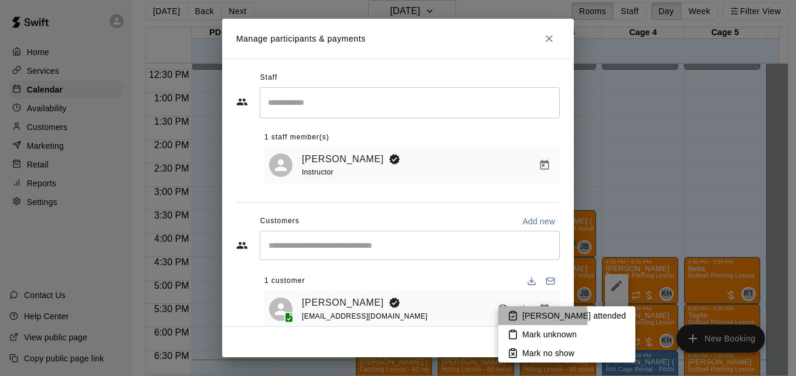
click at [535, 317] on p "[PERSON_NAME] attended" at bounding box center [574, 316] width 104 height 12
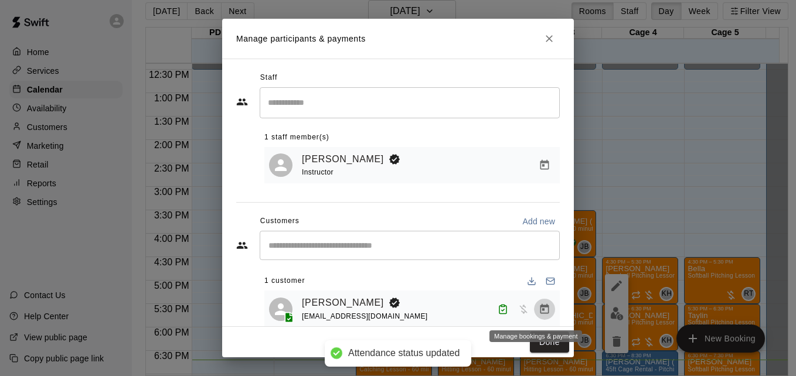
click at [539, 314] on icon "Manage bookings & payment" at bounding box center [545, 310] width 12 height 12
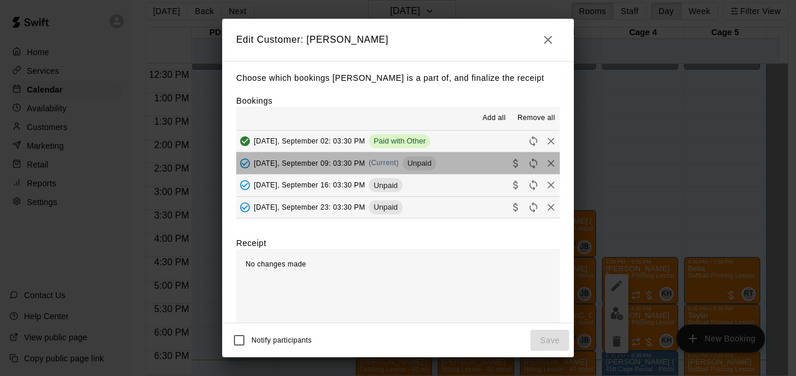
click at [454, 166] on button "[DATE], September 09: 03:30 PM (Current) Unpaid" at bounding box center [398, 163] width 324 height 22
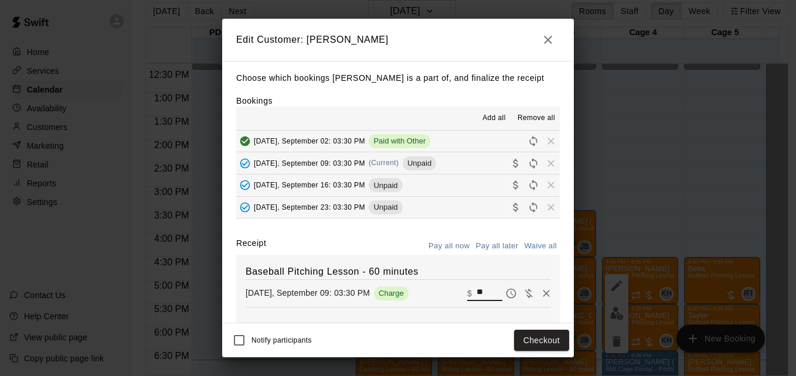
click at [477, 297] on input "**" at bounding box center [490, 293] width 26 height 15
type input "**"
click at [522, 335] on button "Checkout" at bounding box center [541, 341] width 55 height 22
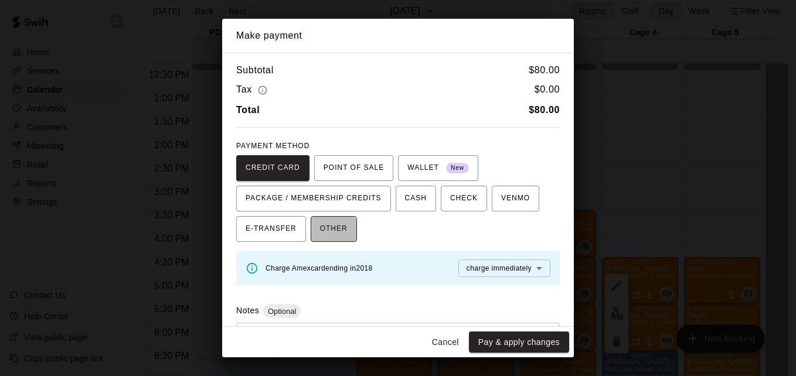
click at [320, 234] on span "OTHER" at bounding box center [334, 229] width 28 height 19
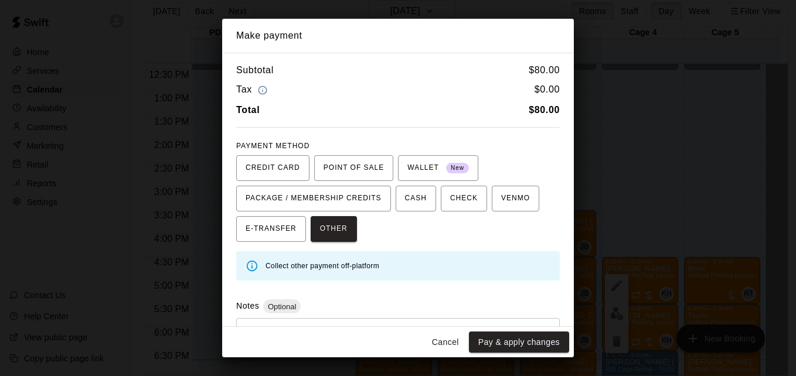
click at [338, 325] on div "* ​" at bounding box center [398, 345] width 324 height 55
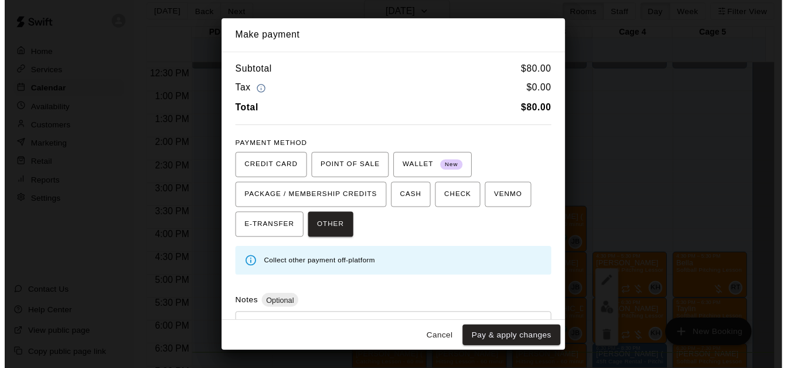
scroll to position [56, 0]
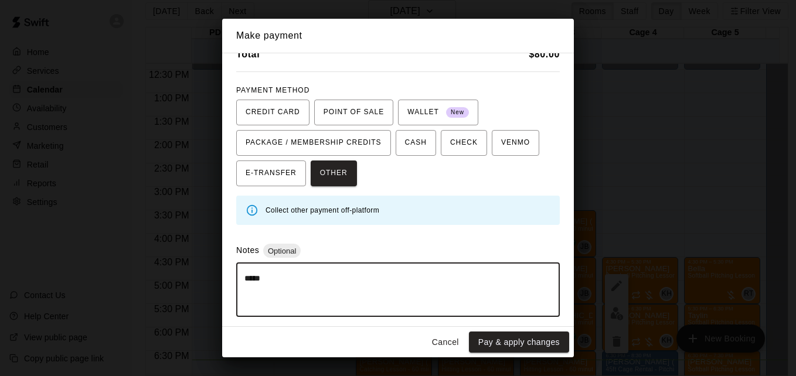
type textarea "*****"
click at [488, 353] on div "Cancel Pay & apply changes" at bounding box center [398, 342] width 352 height 31
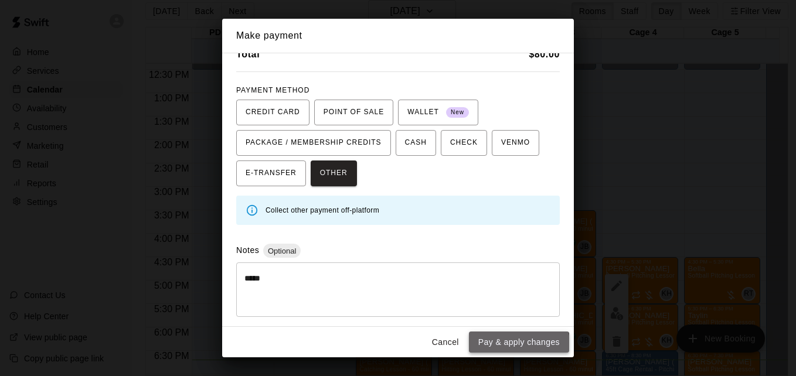
click at [490, 352] on button "Pay & apply changes" at bounding box center [519, 343] width 100 height 22
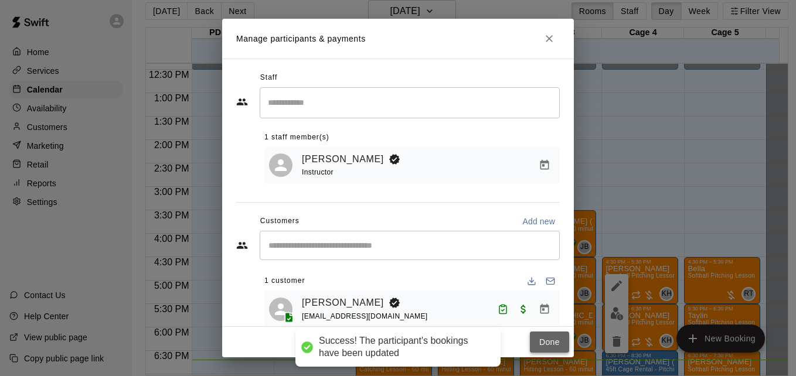
click at [543, 339] on button "Done" at bounding box center [549, 343] width 39 height 22
